Goal: Task Accomplishment & Management: Use online tool/utility

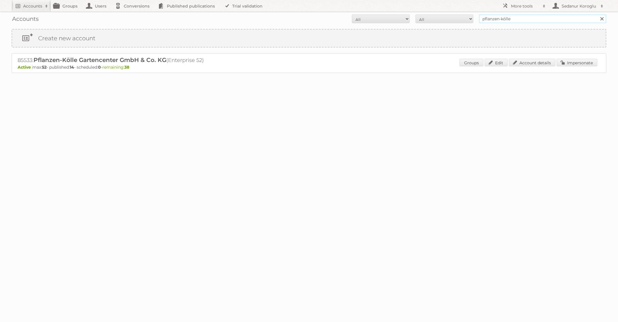
drag, startPoint x: 523, startPoint y: 18, endPoint x: 436, endPoint y: 13, distance: 87.2
click at [436, 13] on div "Accounts All Active Expired Pending All Paid Trials Self service pflanzen-kölle…" at bounding box center [309, 19] width 595 height 14
type input "lidl BE"
click at [598, 14] on input "Search" at bounding box center [602, 18] width 9 height 9
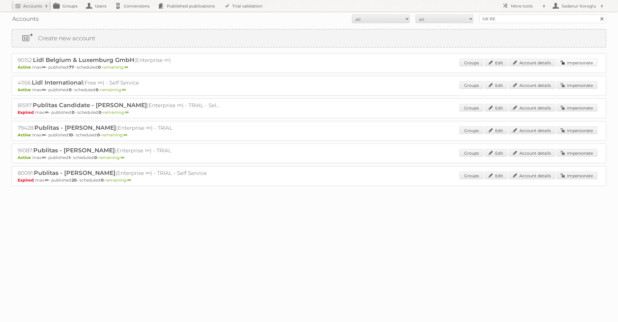
click at [571, 61] on link "Impersonate" at bounding box center [577, 63] width 41 height 8
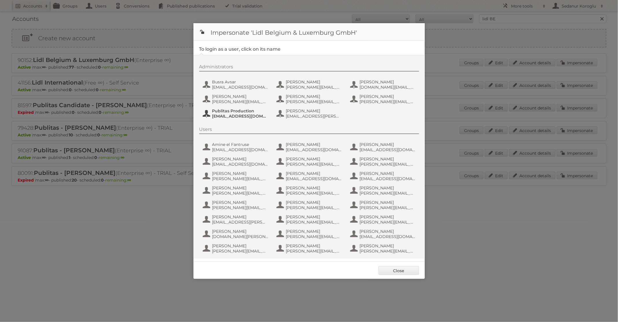
click at [251, 111] on span "Publitas Production" at bounding box center [240, 110] width 56 height 5
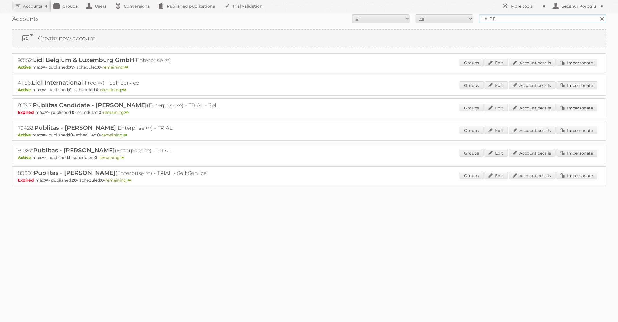
drag, startPoint x: 506, startPoint y: 20, endPoint x: 442, endPoint y: 20, distance: 64.2
click at [442, 20] on form "All Active Expired Pending All Paid Trials Self service lidl BE Search" at bounding box center [309, 18] width 595 height 9
type input "pflanzen-kölle"
click at [598, 14] on input "Search" at bounding box center [602, 18] width 9 height 9
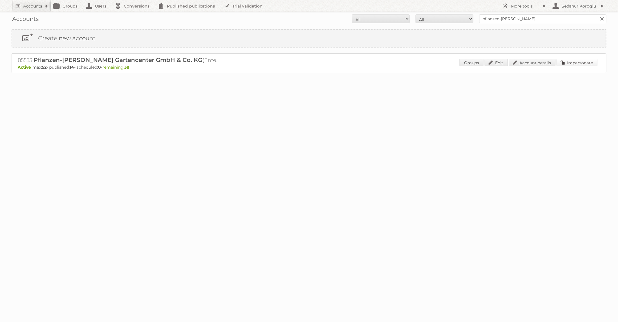
click at [564, 62] on link "Impersonate" at bounding box center [577, 63] width 41 height 8
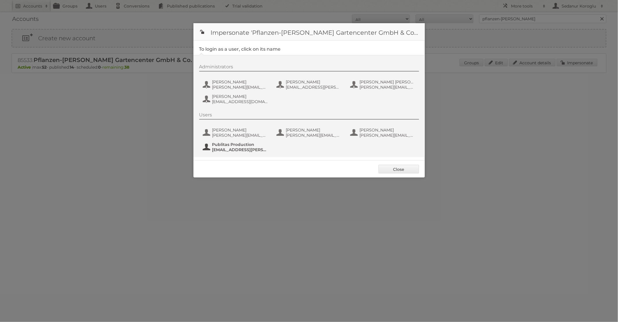
click at [250, 147] on span "fs+Pflanzen-Koelle@publitas.com" at bounding box center [240, 149] width 56 height 5
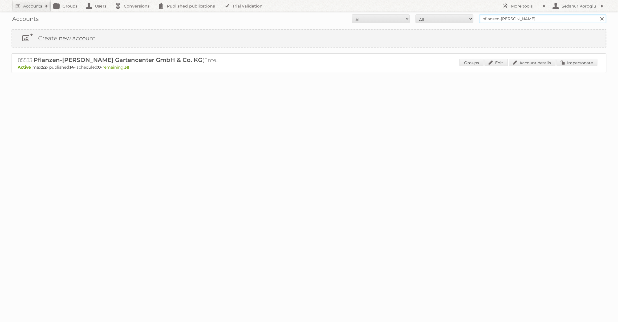
drag, startPoint x: 516, startPoint y: 19, endPoint x: 445, endPoint y: 5, distance: 72.5
click at [445, 5] on body "Accounts Search Advanced Search Create new account Groups Users Conversions Pub…" at bounding box center [309, 161] width 618 height 322
type input "ICI Paris XL"
click at [598, 14] on input "Search" at bounding box center [602, 18] width 9 height 9
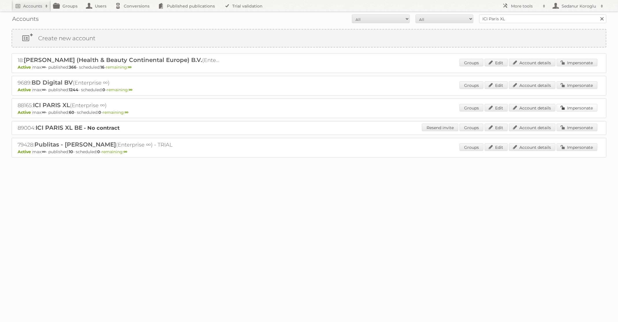
click at [571, 106] on link "Impersonate" at bounding box center [577, 108] width 41 height 8
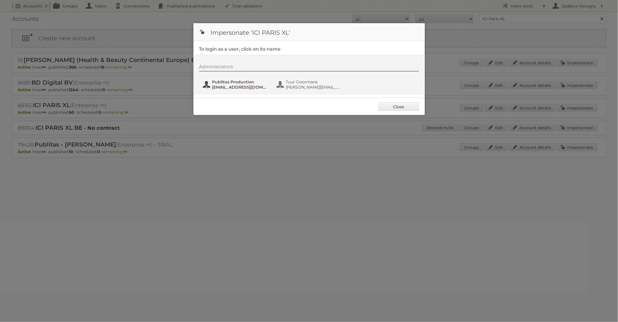
click at [244, 85] on span "fs+iciparisxl@publitas.com" at bounding box center [240, 86] width 56 height 5
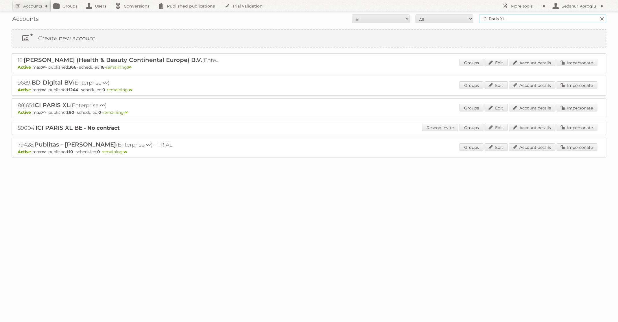
drag, startPoint x: 506, startPoint y: 21, endPoint x: 433, endPoint y: 0, distance: 75.7
click at [434, 1] on body "Accounts Search Advanced Search Create new account Groups Users Conversions Pub…" at bounding box center [309, 161] width 618 height 322
type input "HEMA"
click at [598, 14] on input "Search" at bounding box center [602, 18] width 9 height 9
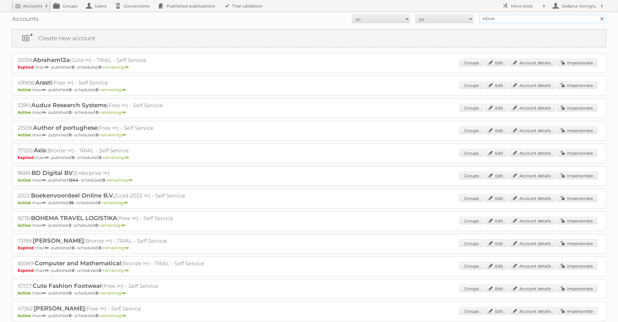
drag, startPoint x: 502, startPoint y: 18, endPoint x: 449, endPoint y: 7, distance: 54.3
click at [451, 16] on form "All Active Expired Pending All Paid Trials Self service HEMA Search" at bounding box center [309, 18] width 595 height 9
type input "Zooplus"
click at [598, 14] on input "Search" at bounding box center [602, 18] width 9 height 9
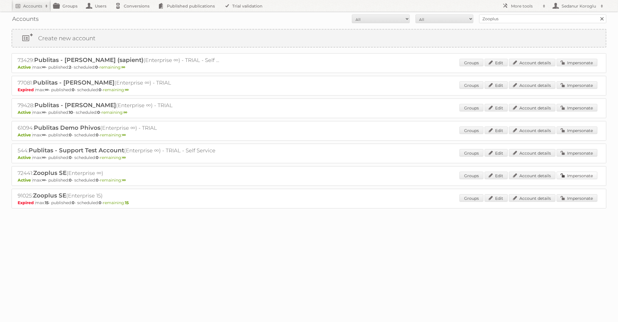
click at [567, 177] on link "Impersonate" at bounding box center [577, 176] width 41 height 8
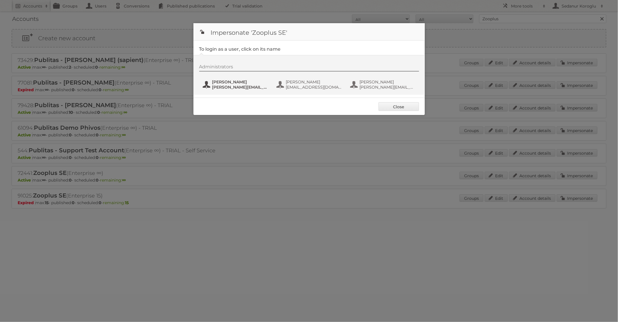
click at [247, 87] on span "florian.draaisma@zooplus.com" at bounding box center [240, 86] width 56 height 5
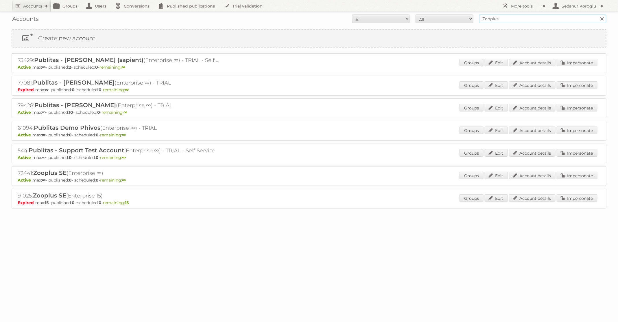
drag, startPoint x: 505, startPoint y: 19, endPoint x: 454, endPoint y: 14, distance: 50.9
click at [455, 14] on form "All Active Expired Pending All Paid Trials Self service Zooplus Search" at bounding box center [309, 18] width 595 height 9
type input "HEMA"
click at [598, 14] on input "Search" at bounding box center [602, 18] width 9 height 9
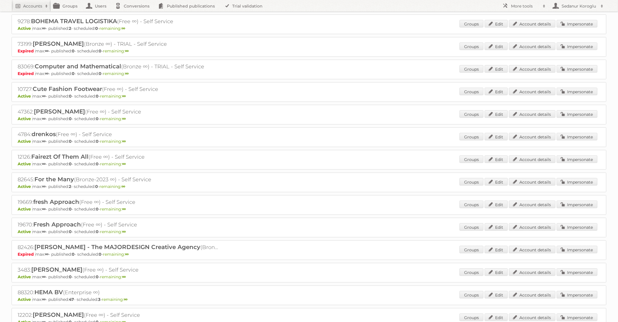
scroll to position [250, 0]
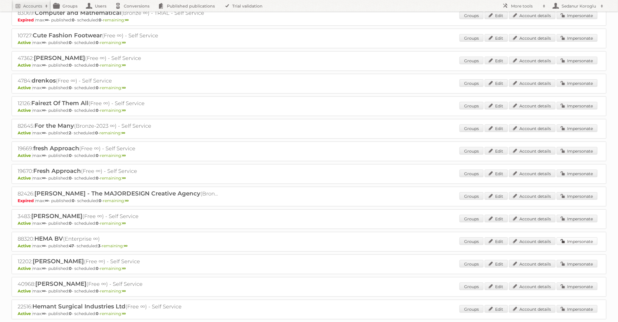
click at [579, 237] on link "Impersonate" at bounding box center [577, 241] width 41 height 8
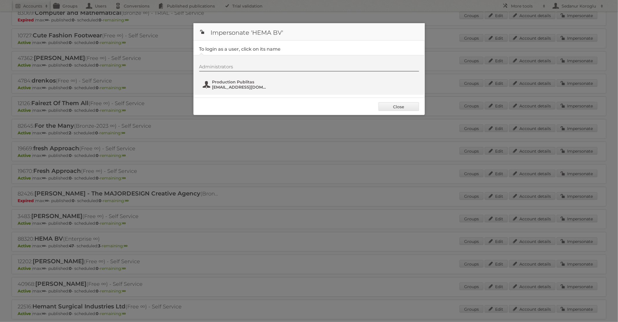
click at [226, 81] on span "Production Publitas" at bounding box center [240, 81] width 56 height 5
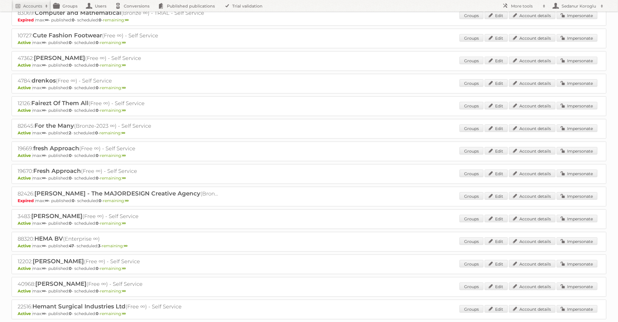
scroll to position [0, 0]
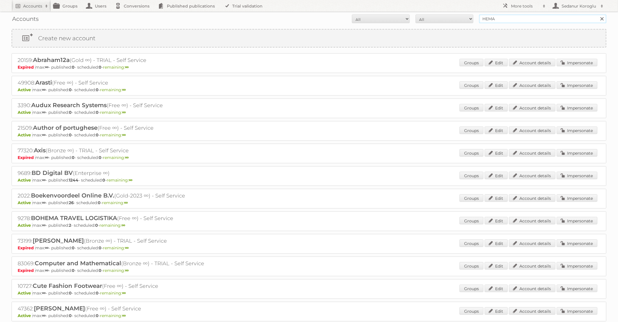
drag, startPoint x: 503, startPoint y: 20, endPoint x: 447, endPoint y: 16, distance: 56.0
click at [448, 18] on form "All Active Expired Pending All Paid Trials Self service HEMA Search" at bounding box center [309, 18] width 595 height 9
type input "dm drogerie"
click at [598, 14] on input "Search" at bounding box center [602, 18] width 9 height 9
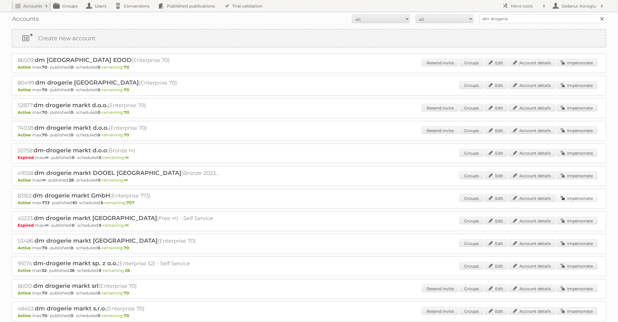
click at [571, 198] on link "Impersonate" at bounding box center [577, 198] width 41 height 8
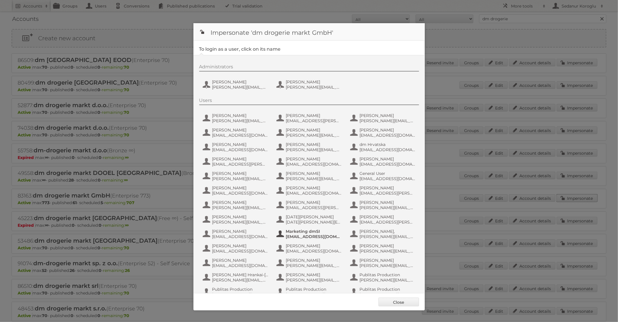
scroll to position [55, 0]
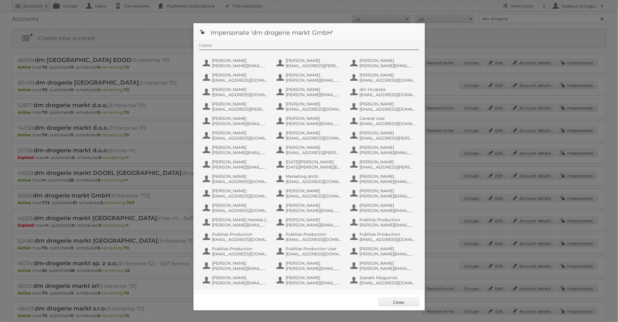
click at [234, 243] on div "Users Aleksandrina Yordanova aleksandrina.yordanova@dm-drogeriemarkt.bg Amelie …" at bounding box center [312, 165] width 226 height 245
click at [234, 237] on span "fs+dmGmbH@publitas.com" at bounding box center [240, 239] width 56 height 5
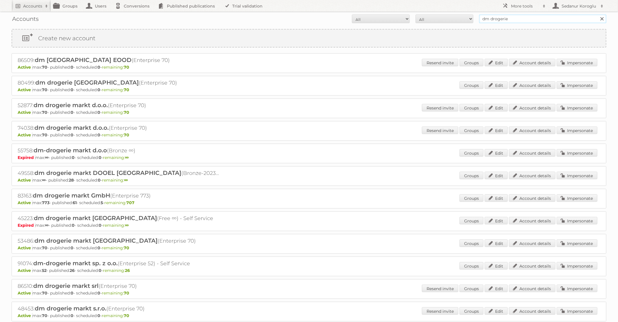
drag, startPoint x: 508, startPoint y: 16, endPoint x: 549, endPoint y: 17, distance: 41.4
click at [550, 17] on input "dm drogerie" at bounding box center [542, 18] width 127 height 9
type input "HEMA"
click at [598, 14] on input "Search" at bounding box center [602, 18] width 9 height 9
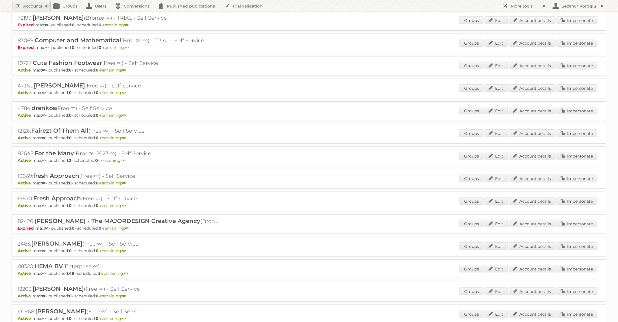
scroll to position [231, 0]
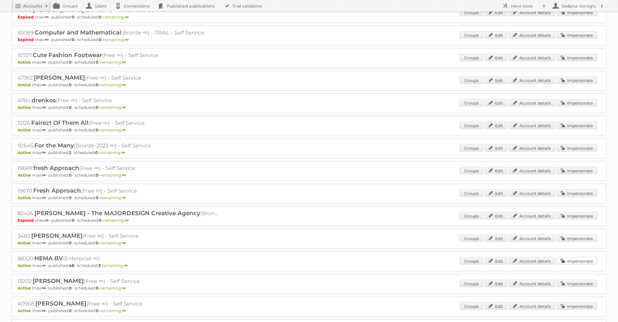
click at [571, 257] on link "Impersonate" at bounding box center [577, 261] width 41 height 8
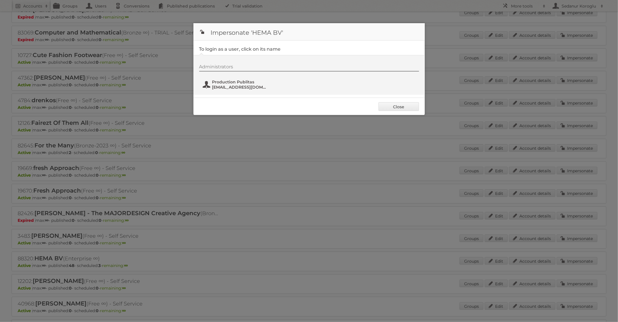
click at [237, 84] on span "fs+hema@publitas.com" at bounding box center [240, 86] width 56 height 5
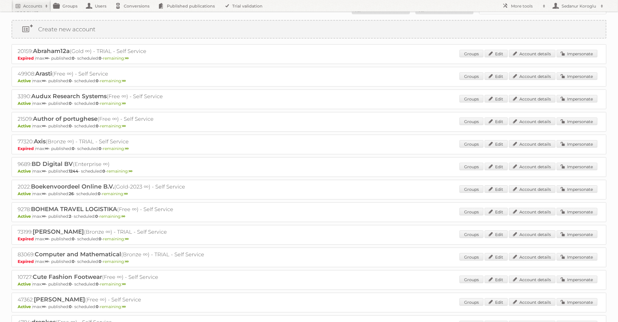
scroll to position [0, 0]
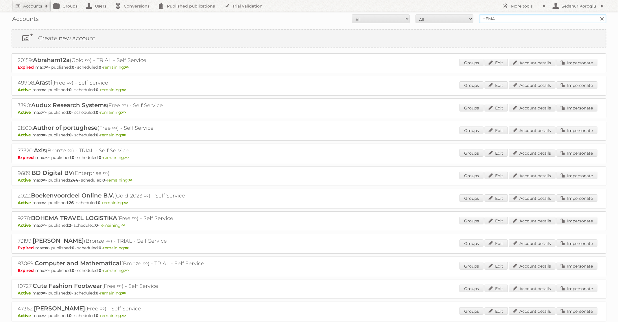
drag, startPoint x: 499, startPoint y: 20, endPoint x: 474, endPoint y: 13, distance: 25.8
click at [474, 15] on form "All Active Expired Pending All Paid Trials Self service HEMA Search" at bounding box center [309, 18] width 595 height 9
type input "dm drogerie"
click at [598, 14] on input "Search" at bounding box center [602, 18] width 9 height 9
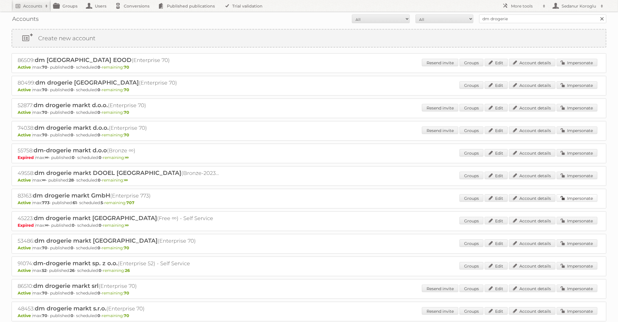
click at [584, 196] on link "Impersonate" at bounding box center [577, 198] width 41 height 8
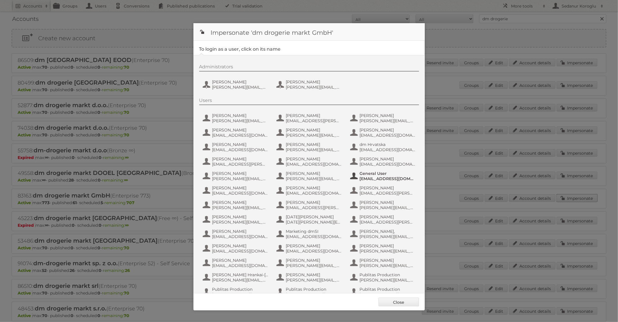
scroll to position [55, 0]
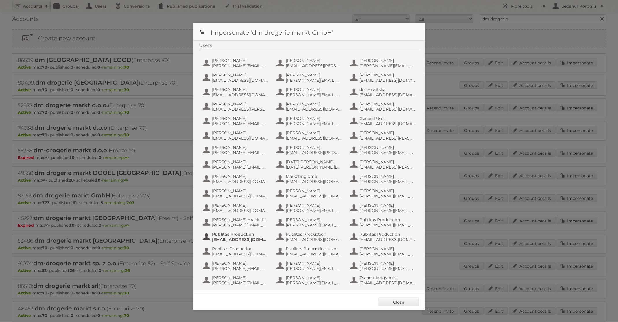
click at [244, 238] on span "fs+dmGmbH@publitas.com" at bounding box center [240, 239] width 56 height 5
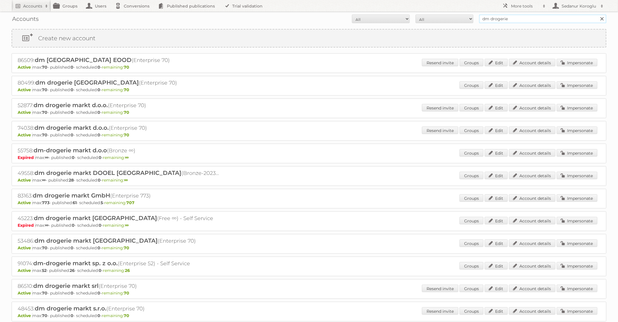
drag, startPoint x: 519, startPoint y: 18, endPoint x: 421, endPoint y: 8, distance: 98.5
click at [421, 10] on body "Accounts Search Advanced Search Create new account Groups Users Conversions Pub…" at bounding box center [309, 161] width 618 height 322
type input "Alimerka"
click at [598, 14] on input "Search" at bounding box center [602, 18] width 9 height 9
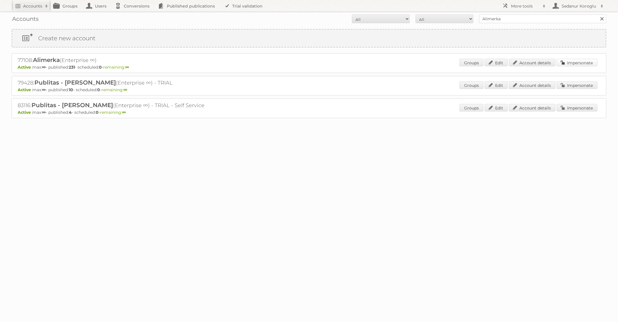
click at [583, 61] on link "Impersonate" at bounding box center [577, 63] width 41 height 8
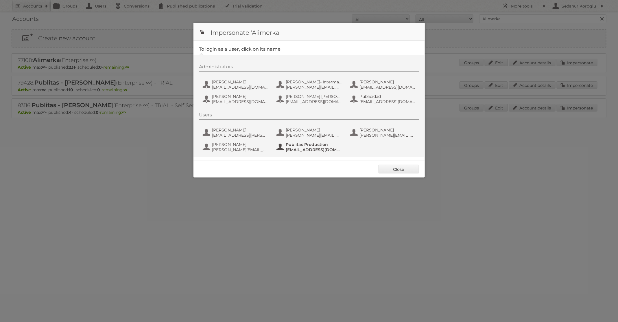
click at [293, 143] on span "Publitas Production" at bounding box center [314, 144] width 56 height 5
